Goal: Transaction & Acquisition: Subscribe to service/newsletter

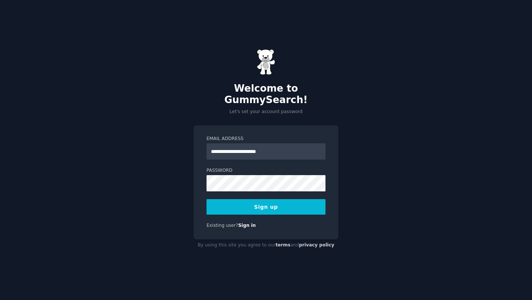
type input "**********"
click at [0, 300] on com-1password-button at bounding box center [0, 300] width 0 height 0
click at [302, 202] on button "Sign up" at bounding box center [266, 207] width 119 height 16
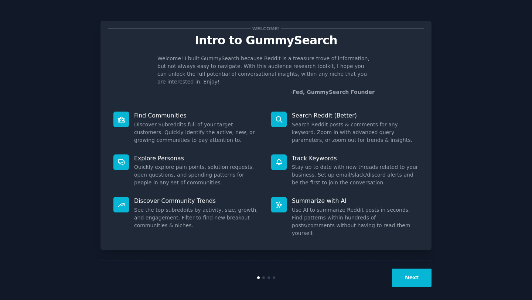
click at [412, 279] on button "Next" at bounding box center [412, 278] width 40 height 18
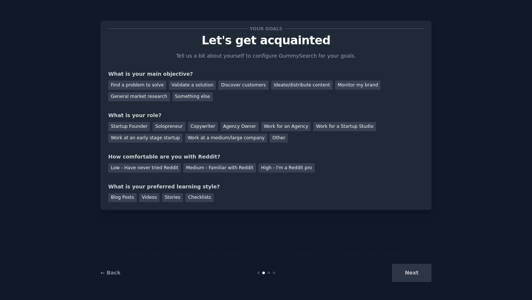
click at [413, 271] on div "Next" at bounding box center [376, 273] width 110 height 18
click at [413, 273] on div "Next" at bounding box center [376, 273] width 110 height 18
click at [416, 272] on div "Next" at bounding box center [376, 273] width 110 height 18
click at [411, 273] on div "Next" at bounding box center [376, 273] width 110 height 18
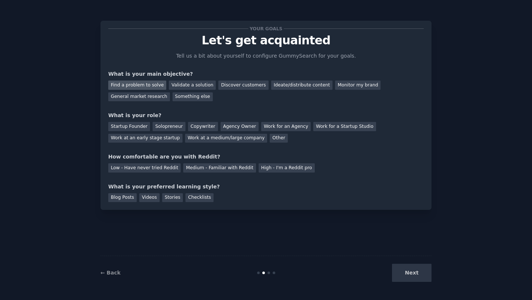
click at [150, 86] on div "Find a problem to solve" at bounding box center [137, 85] width 58 height 9
click at [181, 84] on div "Validate a solution" at bounding box center [192, 85] width 47 height 9
click at [156, 86] on div "Find a problem to solve" at bounding box center [137, 85] width 58 height 9
click at [173, 128] on div "Solopreneur" at bounding box center [169, 126] width 33 height 9
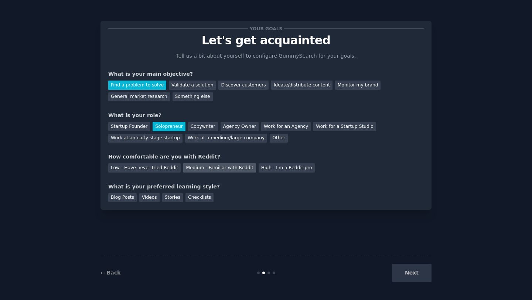
click at [207, 170] on div "Medium - Familiar with Reddit" at bounding box center [219, 167] width 72 height 9
click at [156, 200] on div "Videos" at bounding box center [149, 197] width 20 height 9
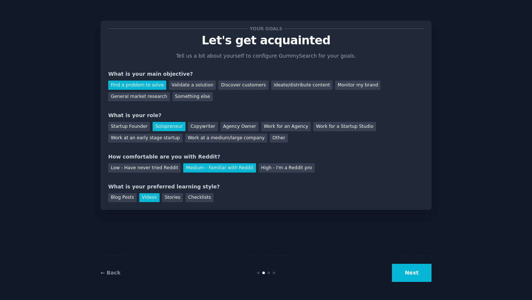
click at [412, 267] on button "Next" at bounding box center [412, 273] width 40 height 18
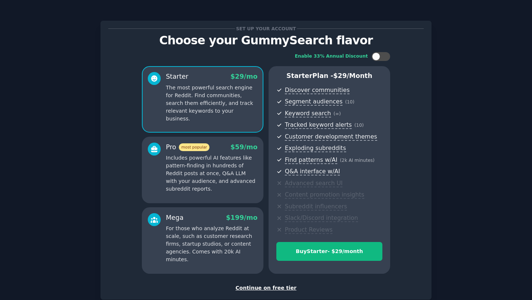
click at [287, 287] on div "Continue on free tier" at bounding box center [266, 288] width 316 height 8
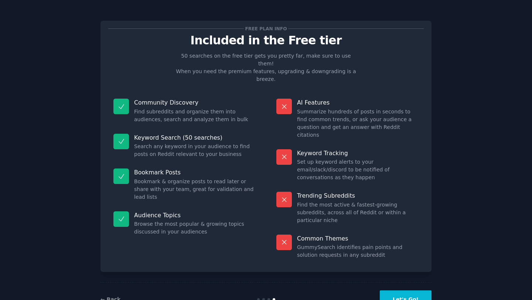
click at [402, 290] on button "Let's Go!" at bounding box center [406, 299] width 52 height 18
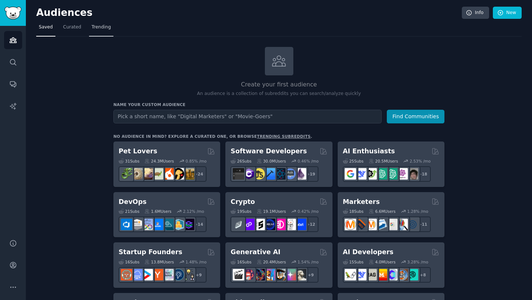
click at [107, 32] on link "Trending" at bounding box center [101, 28] width 24 height 15
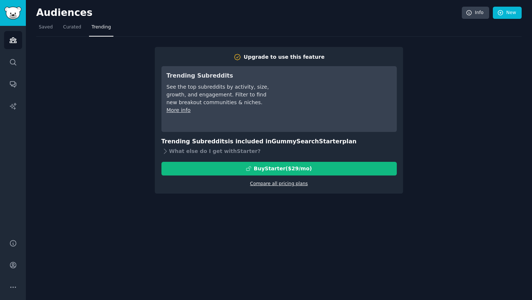
click at [279, 184] on link "Compare all pricing plans" at bounding box center [279, 183] width 58 height 5
